Goal: Navigation & Orientation: Find specific page/section

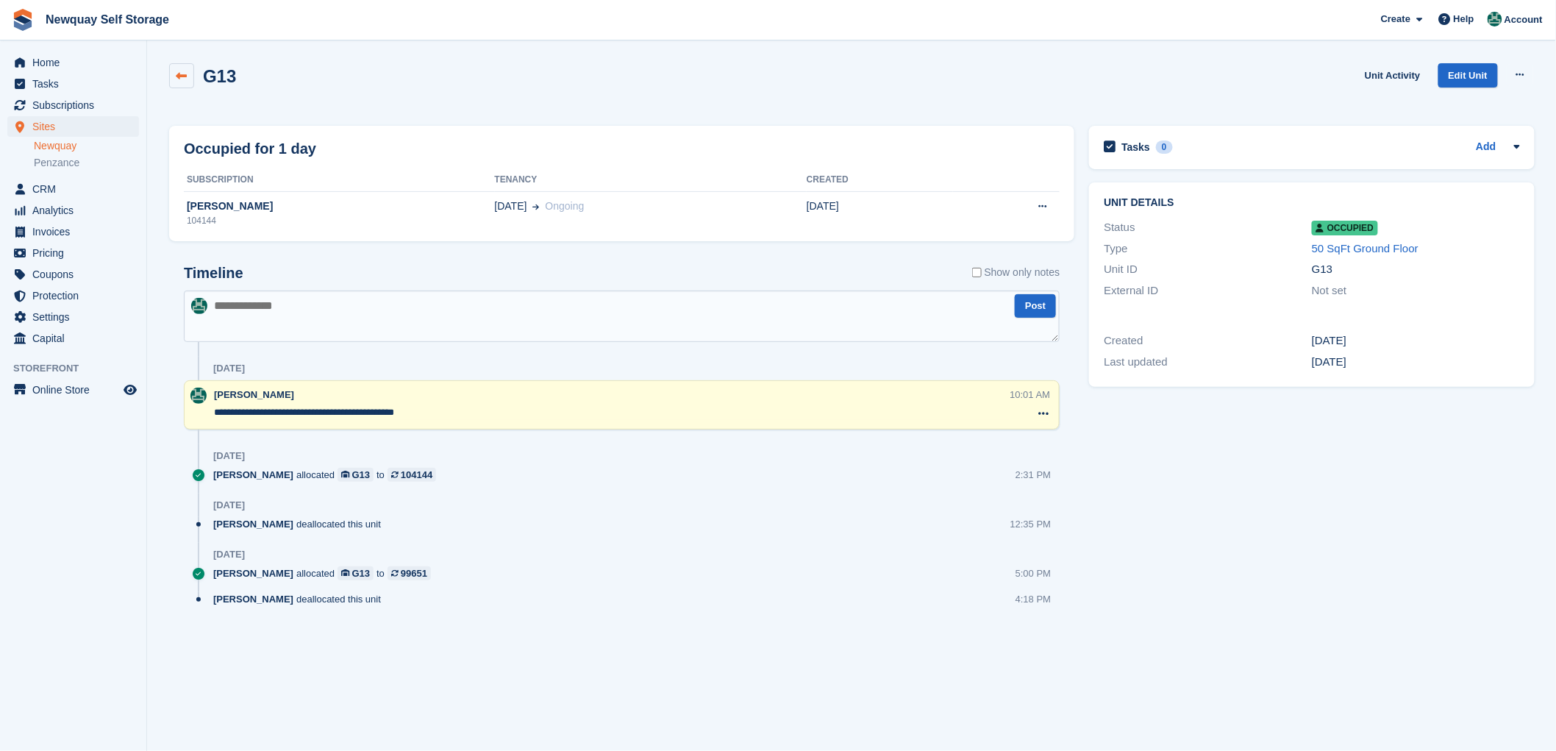
click at [182, 75] on icon at bounding box center [181, 76] width 11 height 11
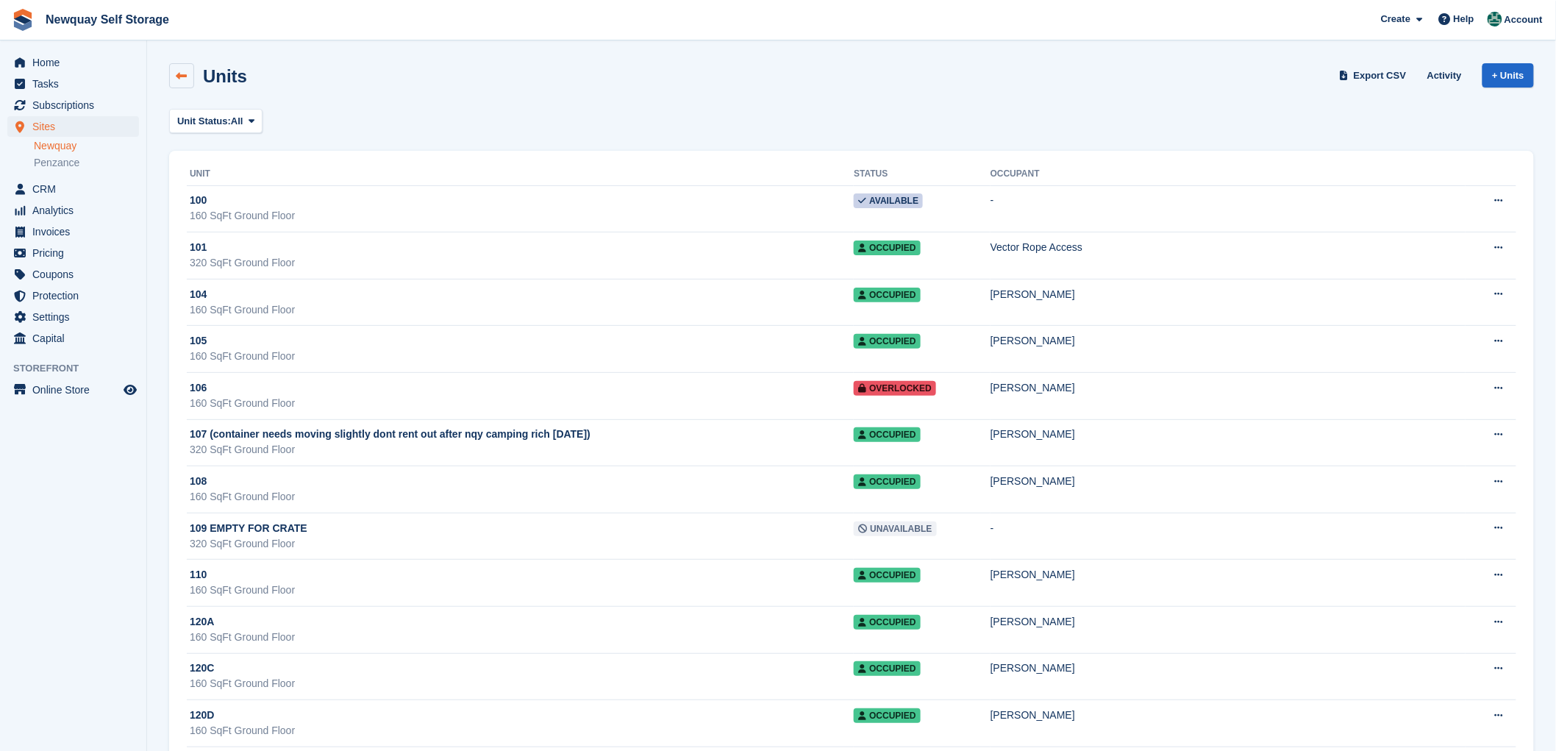
click at [179, 72] on icon at bounding box center [181, 76] width 11 height 11
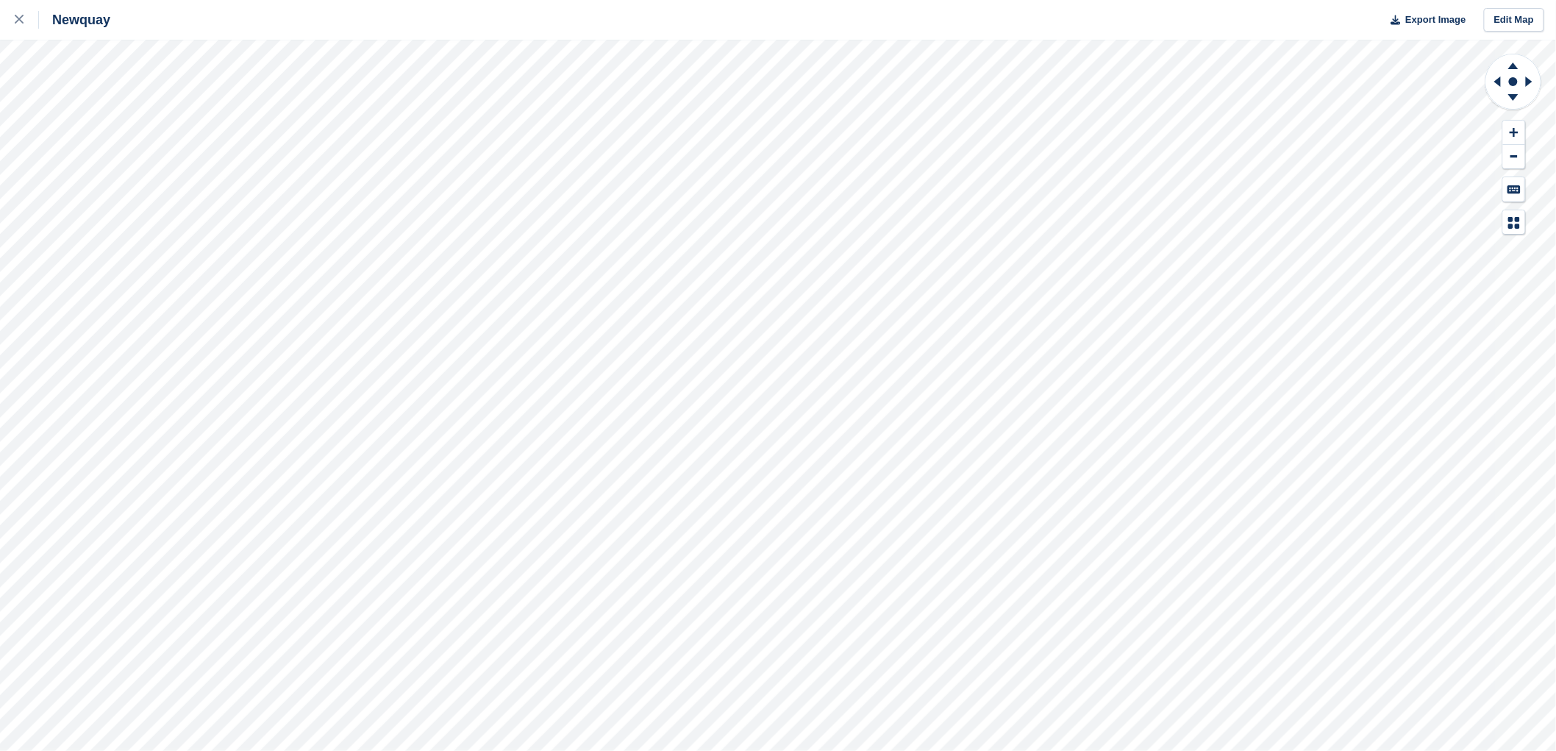
click at [763, 750] on html "Newquay Export Image Edit Map" at bounding box center [778, 375] width 1556 height 751
